Goal: Task Accomplishment & Management: Manage account settings

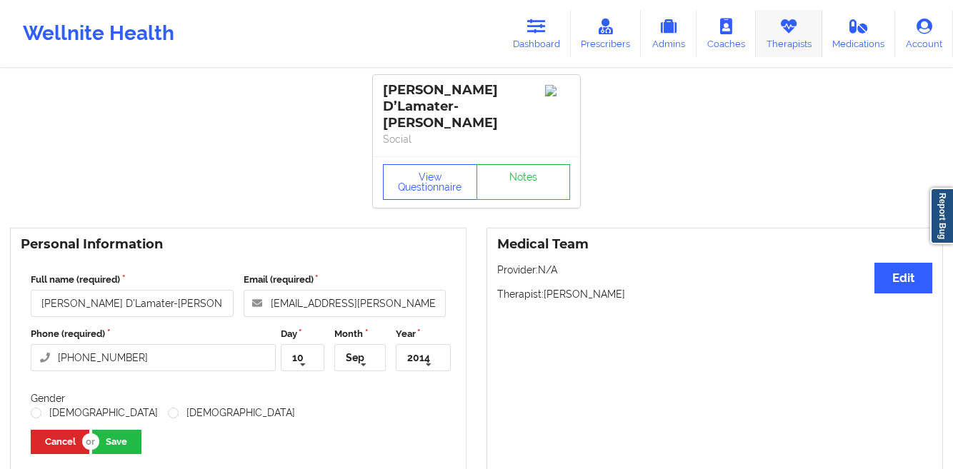
click at [786, 47] on link "Therapists" at bounding box center [789, 33] width 66 height 47
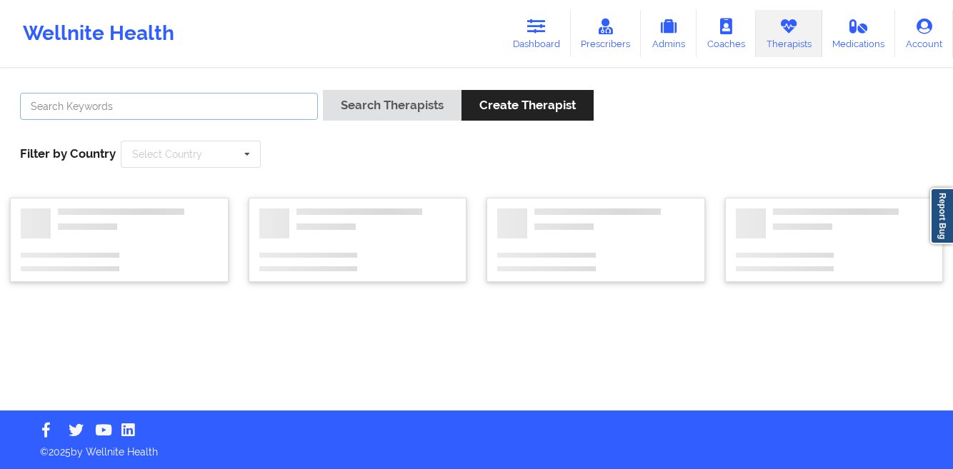
click at [172, 112] on input "text" at bounding box center [169, 106] width 298 height 27
type input "yozaira"
click at [323, 90] on button "Search Therapists" at bounding box center [392, 105] width 139 height 31
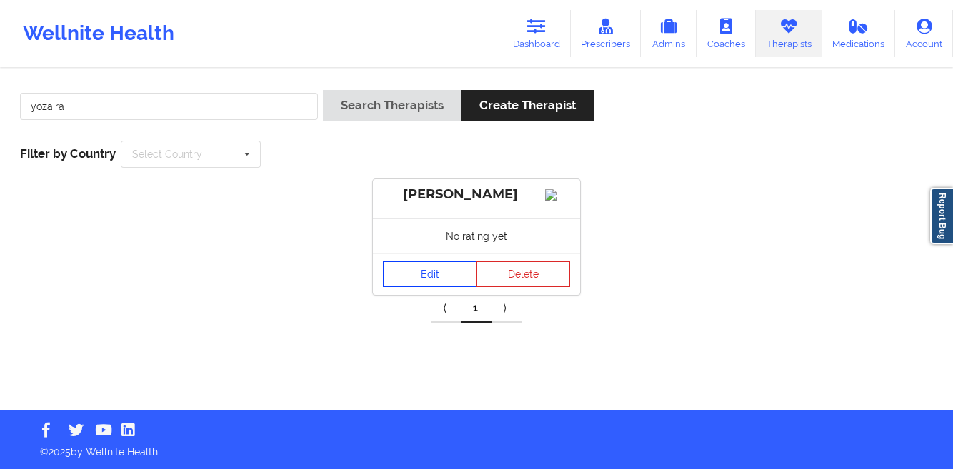
click at [424, 287] on link "Edit" at bounding box center [430, 275] width 94 height 26
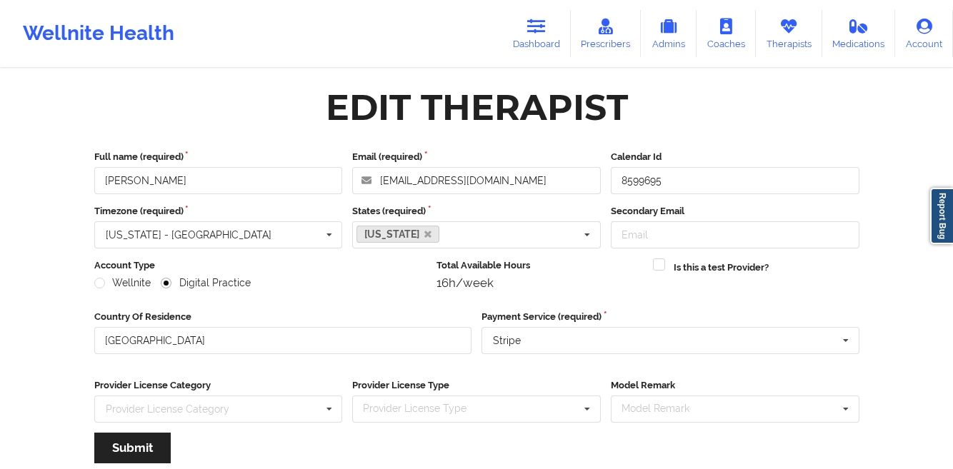
scroll to position [171, 0]
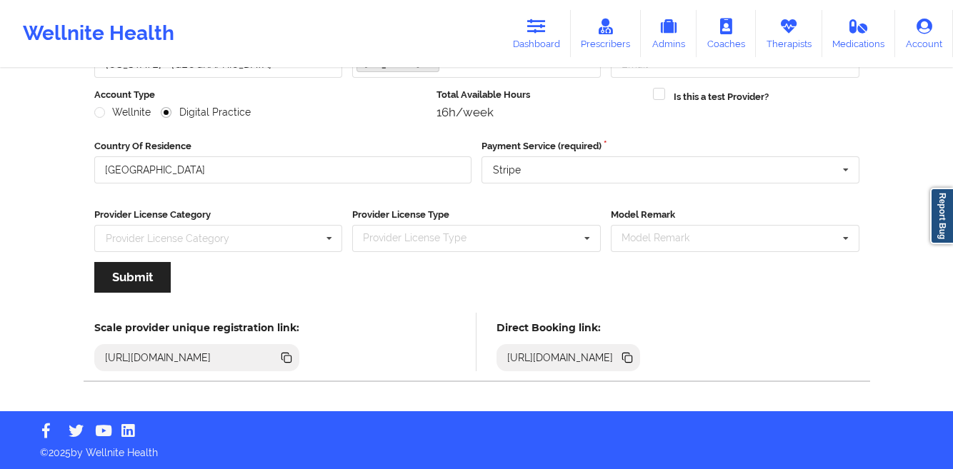
click at [630, 358] on icon at bounding box center [625, 356] width 7 height 7
click at [632, 357] on icon at bounding box center [628, 359] width 7 height 7
click at [632, 359] on icon at bounding box center [628, 359] width 7 height 7
click at [635, 362] on icon at bounding box center [628, 358] width 16 height 16
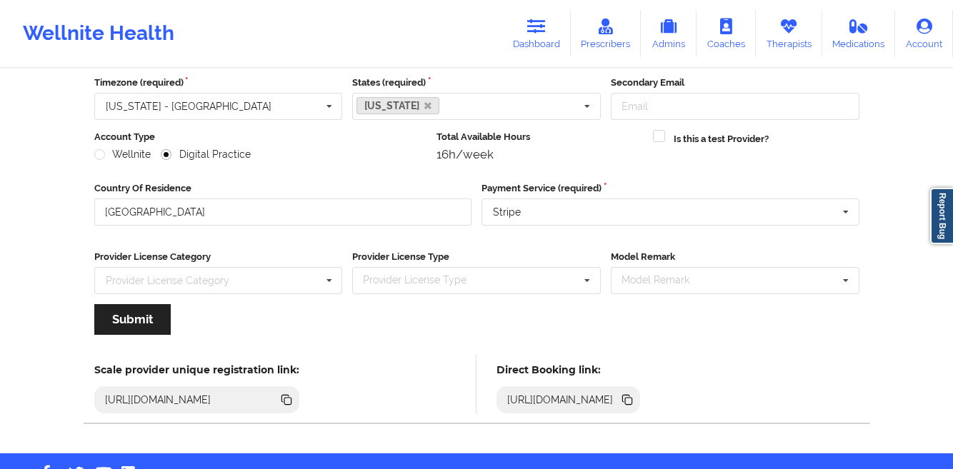
scroll to position [161, 0]
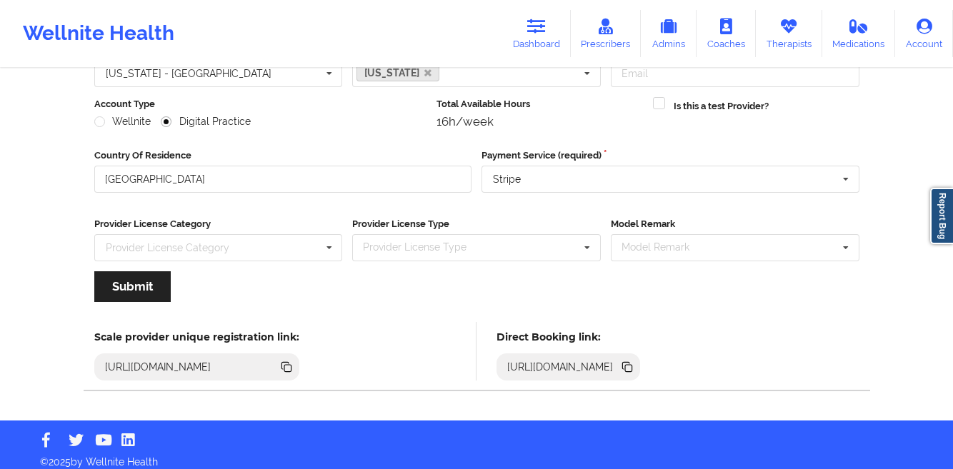
click at [635, 367] on icon at bounding box center [628, 367] width 16 height 16
